Goal: Manage account settings

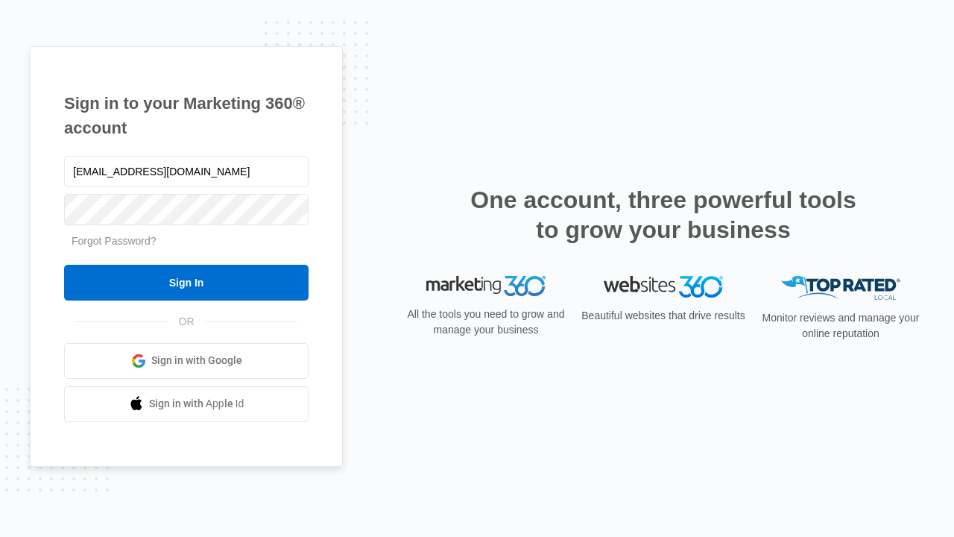
type input "[EMAIL_ADDRESS][DOMAIN_NAME]"
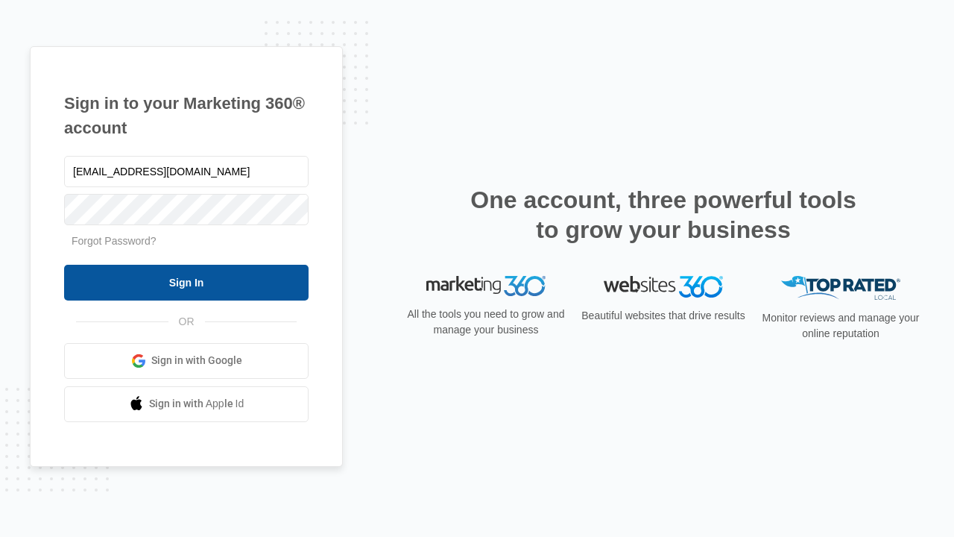
click at [186, 282] on input "Sign In" at bounding box center [186, 283] width 245 height 36
